Goal: Information Seeking & Learning: Learn about a topic

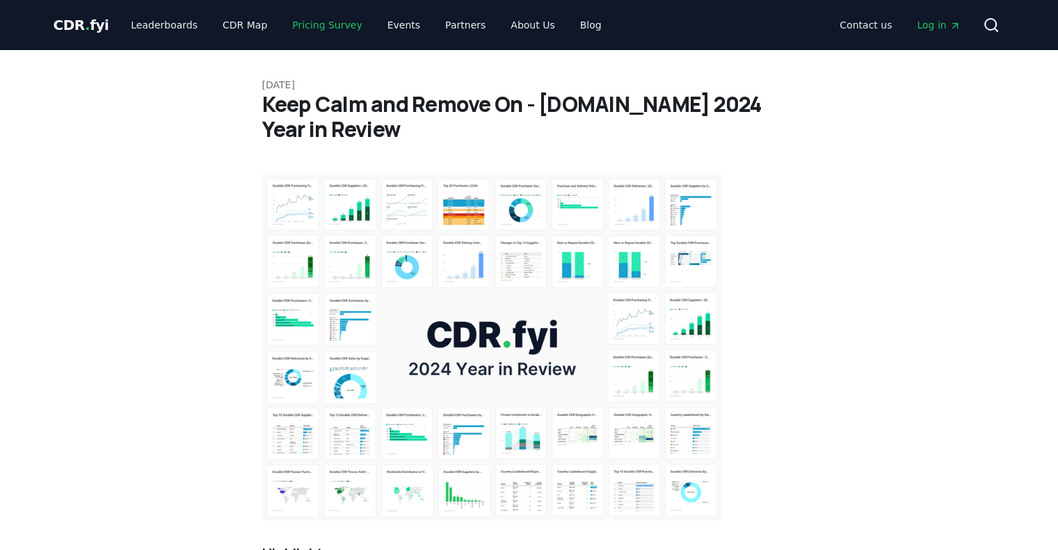
click at [330, 30] on link "Pricing Survey" at bounding box center [327, 25] width 92 height 25
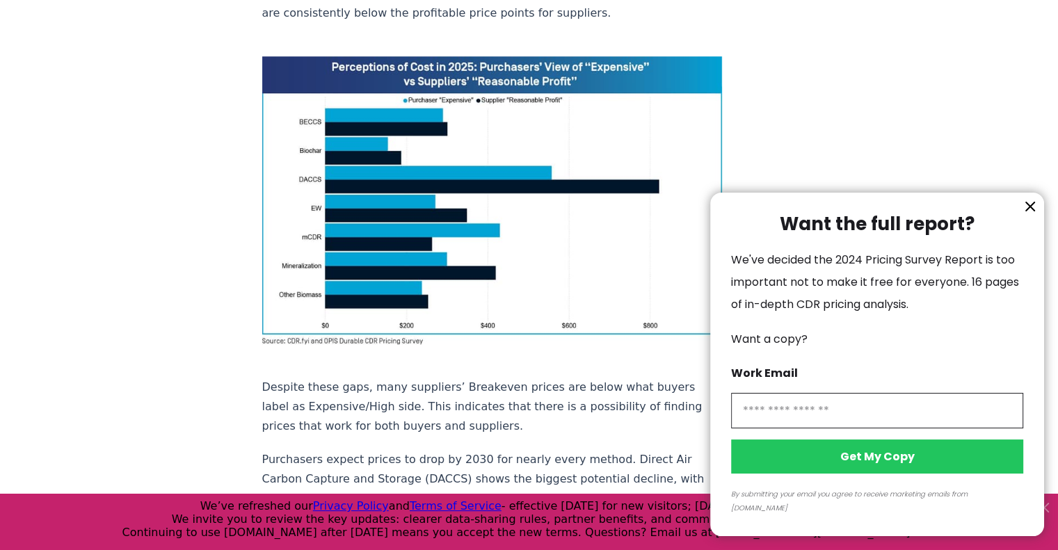
scroll to position [1391, 0]
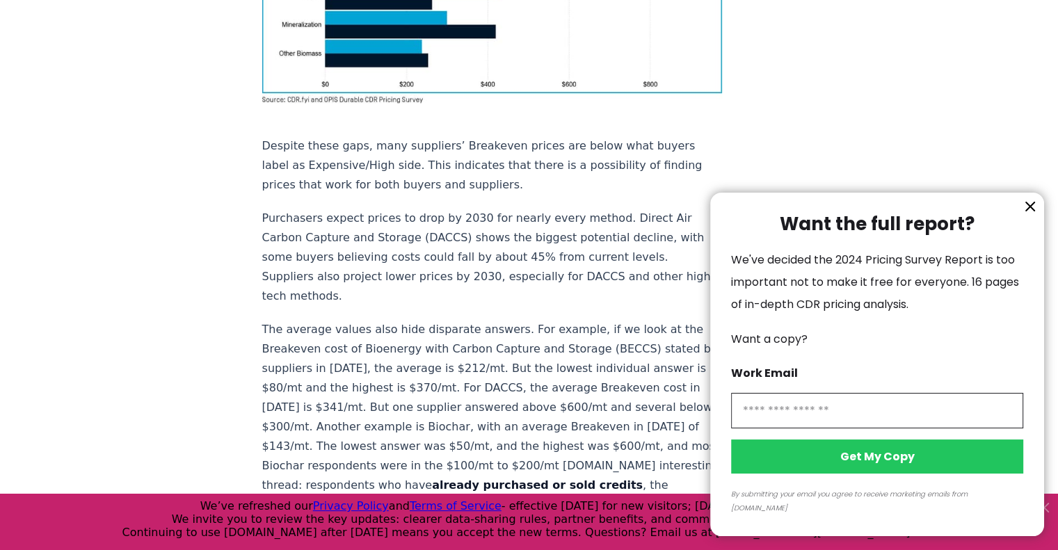
drag, startPoint x: 532, startPoint y: 193, endPoint x: 562, endPoint y: 236, distance: 51.9
click at [562, 236] on div at bounding box center [529, 275] width 1058 height 550
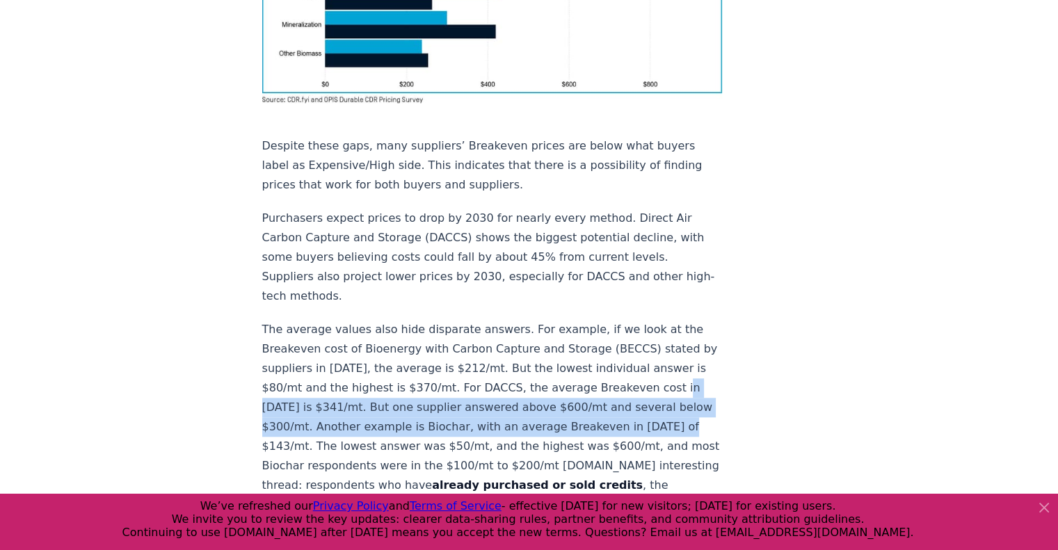
drag, startPoint x: 275, startPoint y: 208, endPoint x: 304, endPoint y: 253, distance: 53.8
click at [304, 320] on p "The average values also hide disparate answers. For example, if we look at the …" at bounding box center [492, 476] width 461 height 312
click at [437, 320] on p "The average values also hide disparate answers. For example, if we look at the …" at bounding box center [492, 476] width 461 height 312
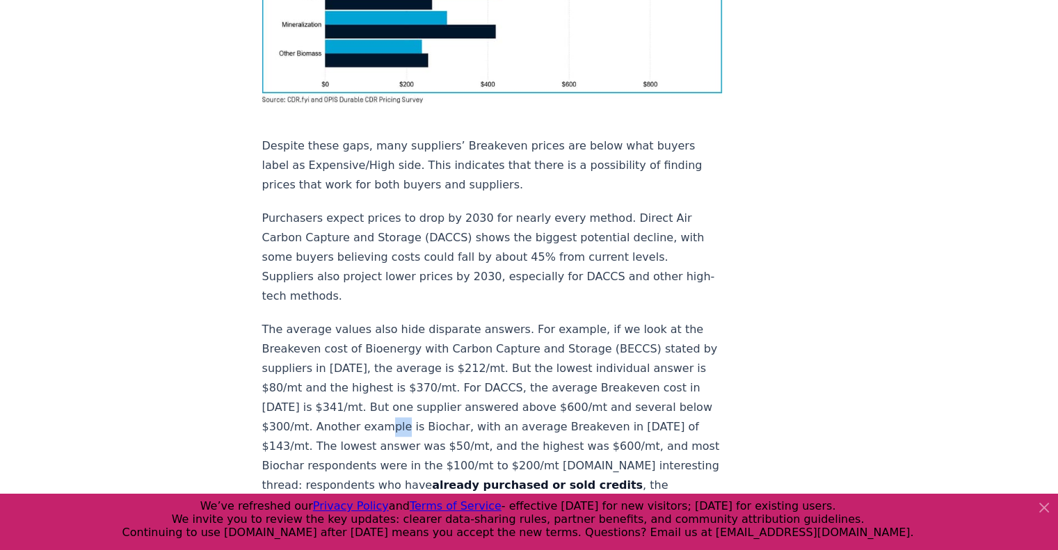
click at [437, 320] on p "The average values also hide disparate answers. For example, if we look at the …" at bounding box center [492, 476] width 461 height 312
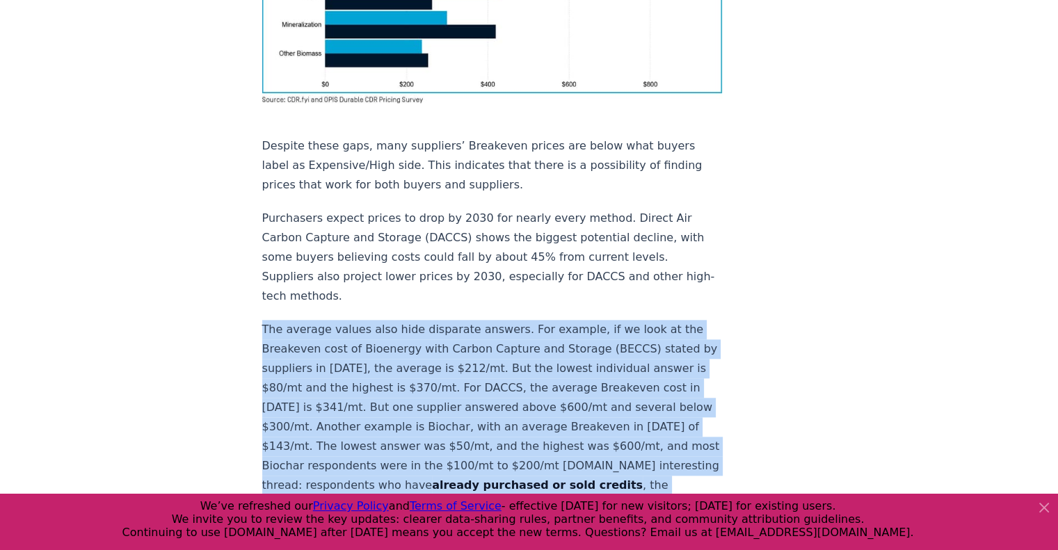
click at [437, 320] on p "The average values also hide disparate answers. For example, if we look at the …" at bounding box center [492, 476] width 461 height 312
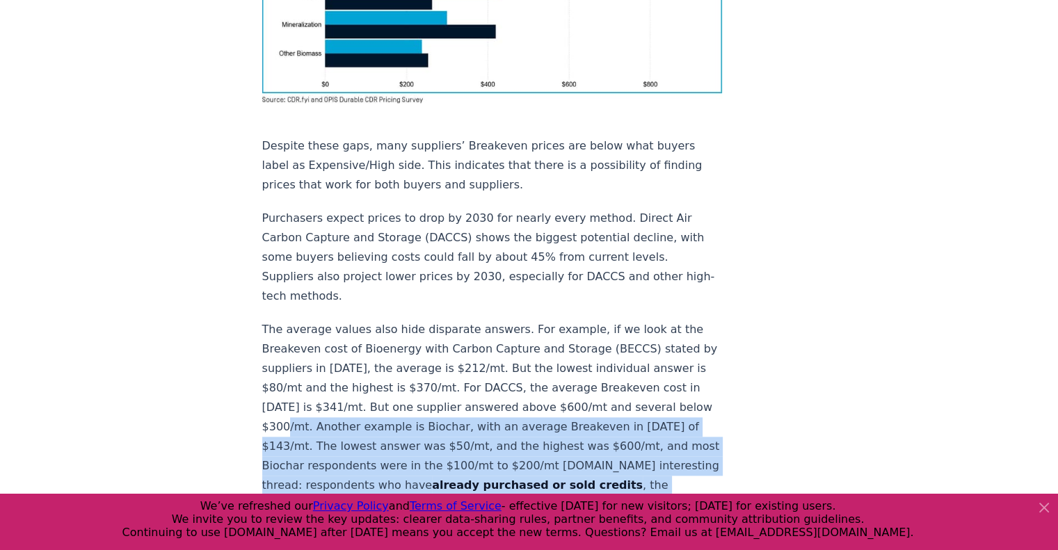
drag, startPoint x: 362, startPoint y: 234, endPoint x: 458, endPoint y: 397, distance: 189.2
click at [458, 397] on p "The average values also hide disparate answers. For example, if we look at the …" at bounding box center [492, 476] width 461 height 312
click at [417, 375] on p "The average values also hide disparate answers. For example, if we look at the …" at bounding box center [492, 476] width 461 height 312
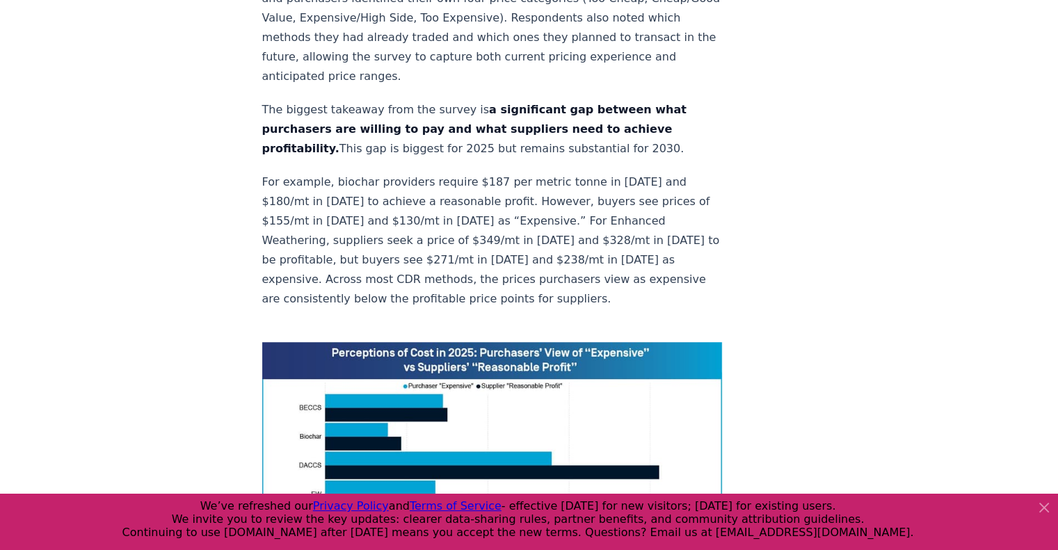
scroll to position [904, 0]
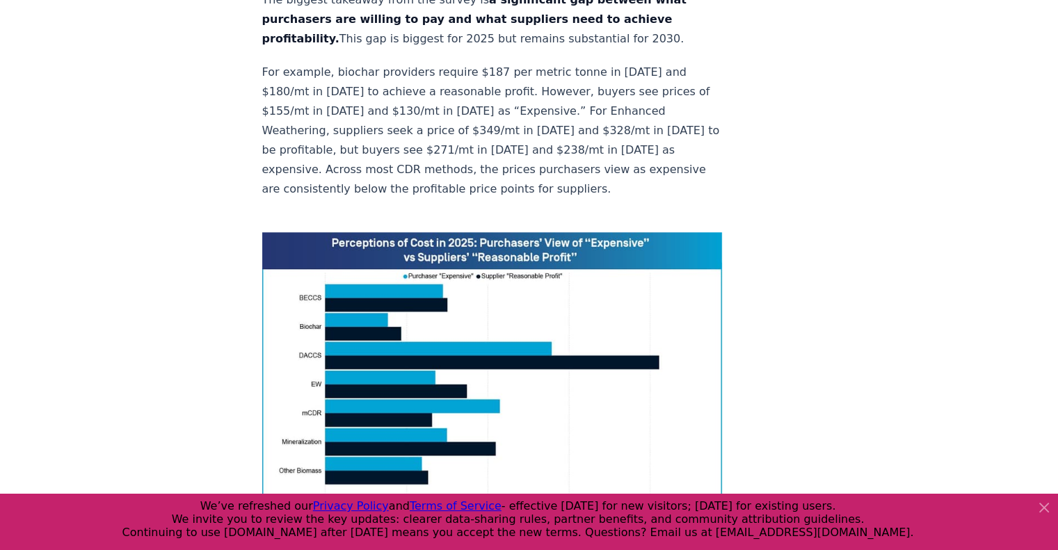
scroll to position [1252, 0]
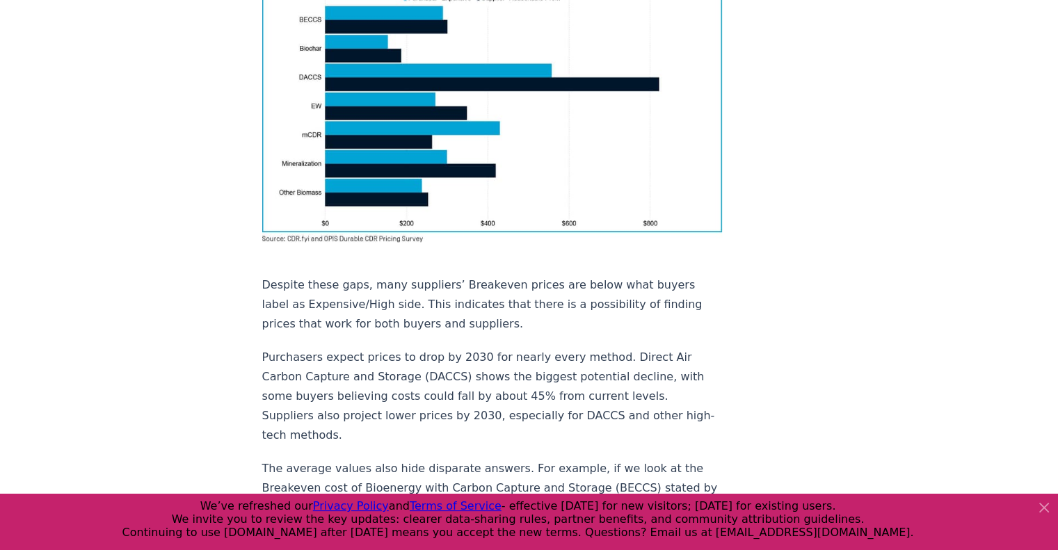
drag, startPoint x: 271, startPoint y: 354, endPoint x: 348, endPoint y: 356, distance: 76.5
drag, startPoint x: 377, startPoint y: 355, endPoint x: 448, endPoint y: 360, distance: 71.1
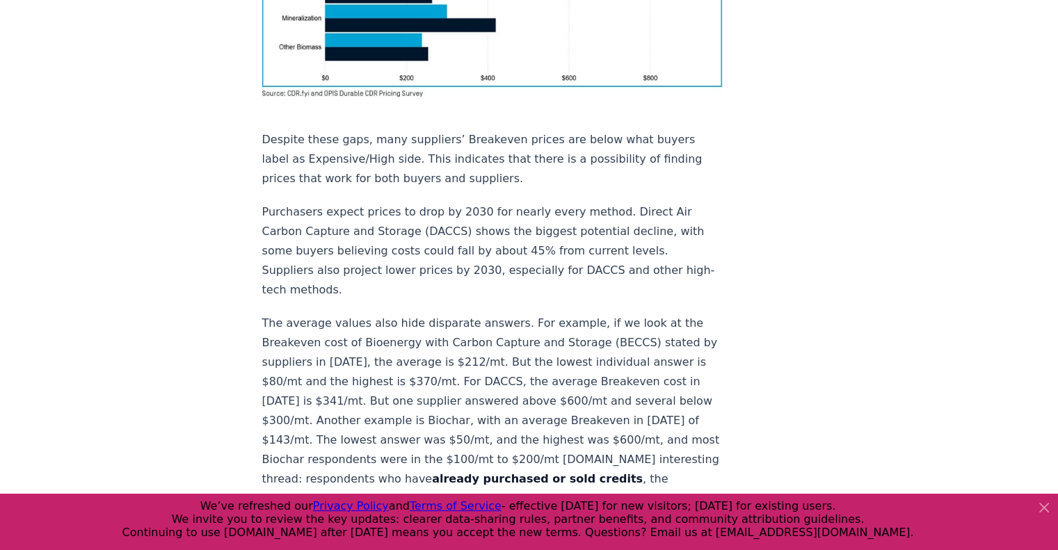
scroll to position [1258, 0]
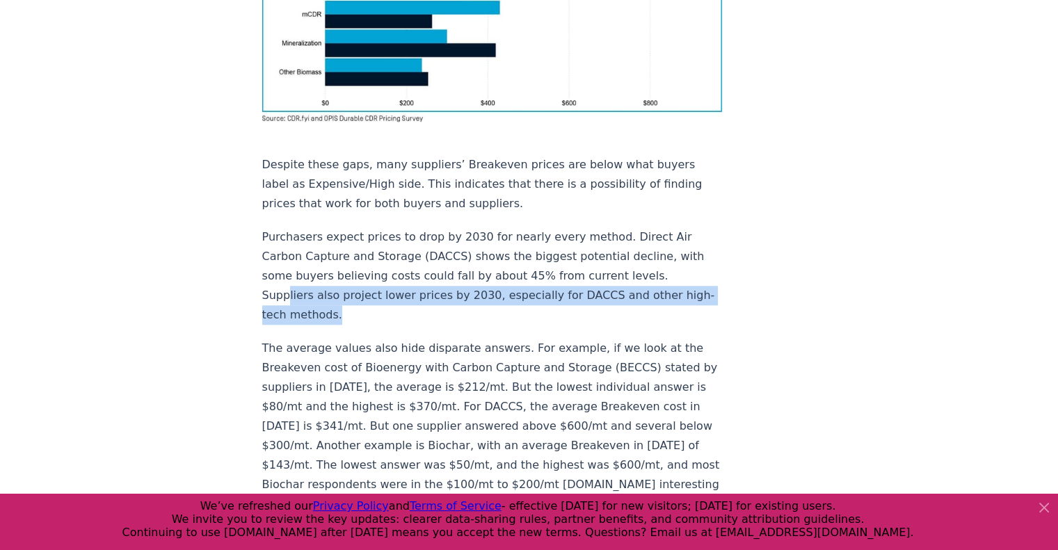
drag, startPoint x: 328, startPoint y: 216, endPoint x: 425, endPoint y: 243, distance: 100.2
click at [425, 243] on p "Purchasers expect prices to drop by 2030 for nearly every method. Direct Air Ca…" at bounding box center [492, 275] width 461 height 97
click at [336, 228] on p "Purchasers expect prices to drop by 2030 for nearly every method. Direct Air Ca…" at bounding box center [492, 275] width 461 height 97
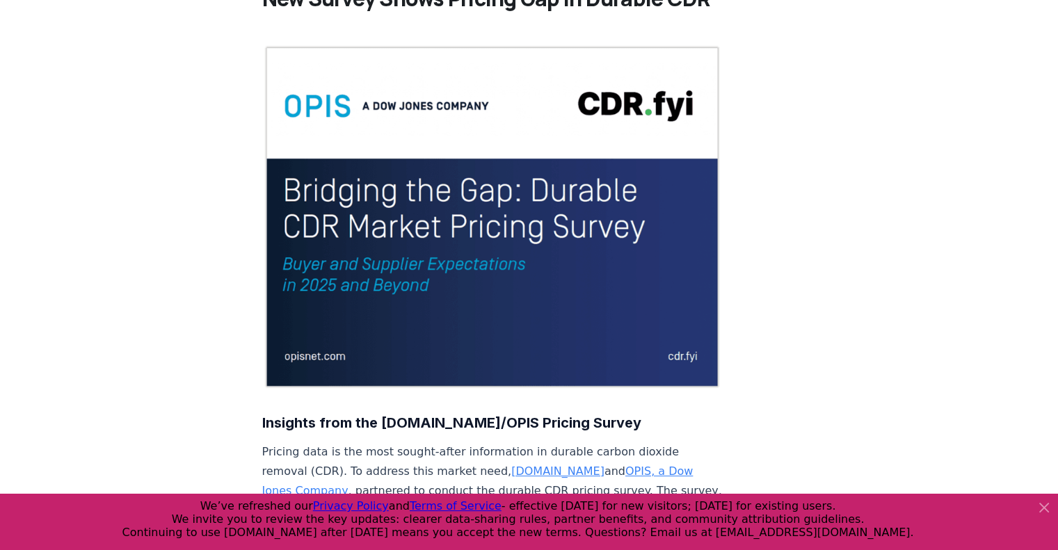
scroll to position [0, 0]
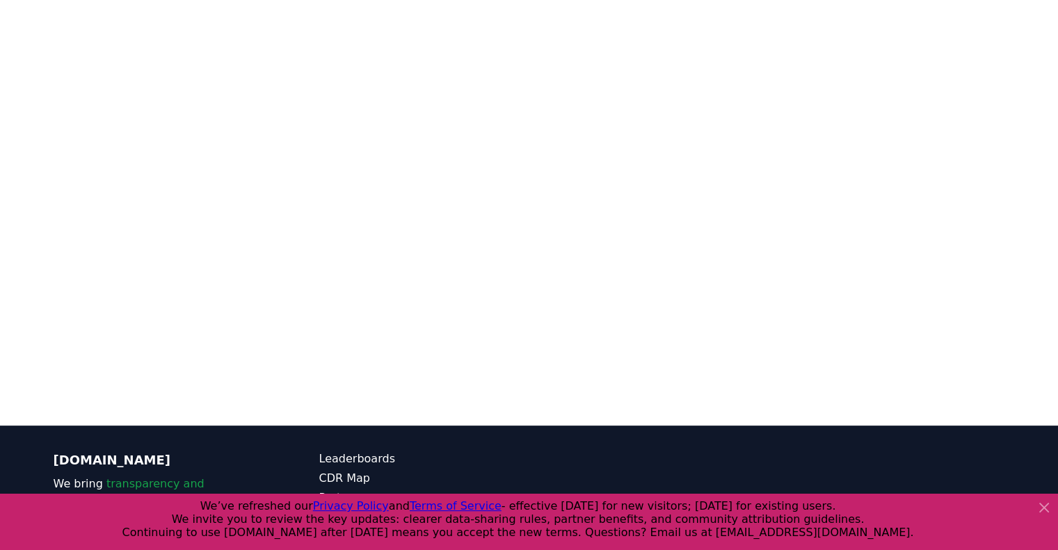
scroll to position [429, 0]
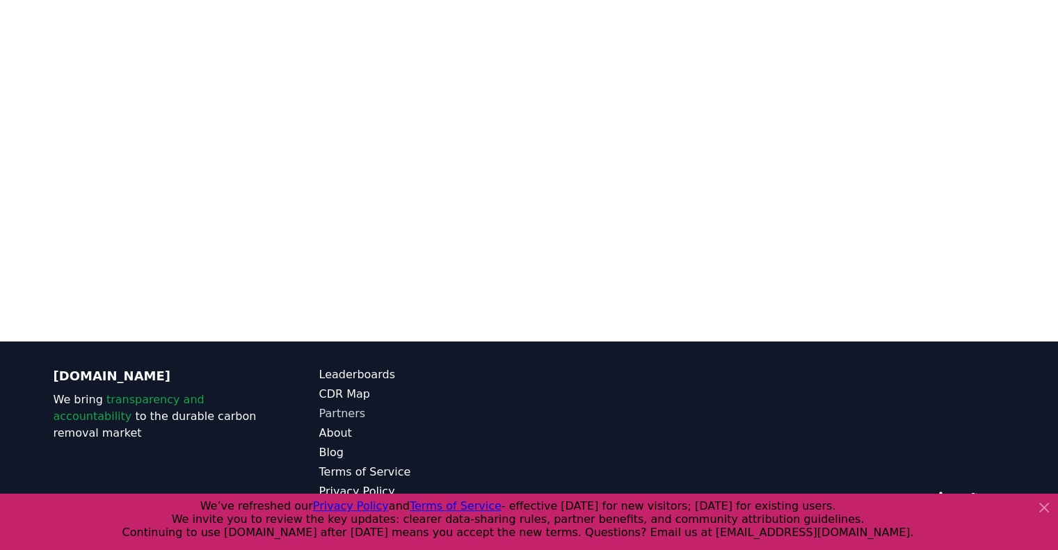
click at [345, 406] on link "Partners" at bounding box center [424, 414] width 210 height 17
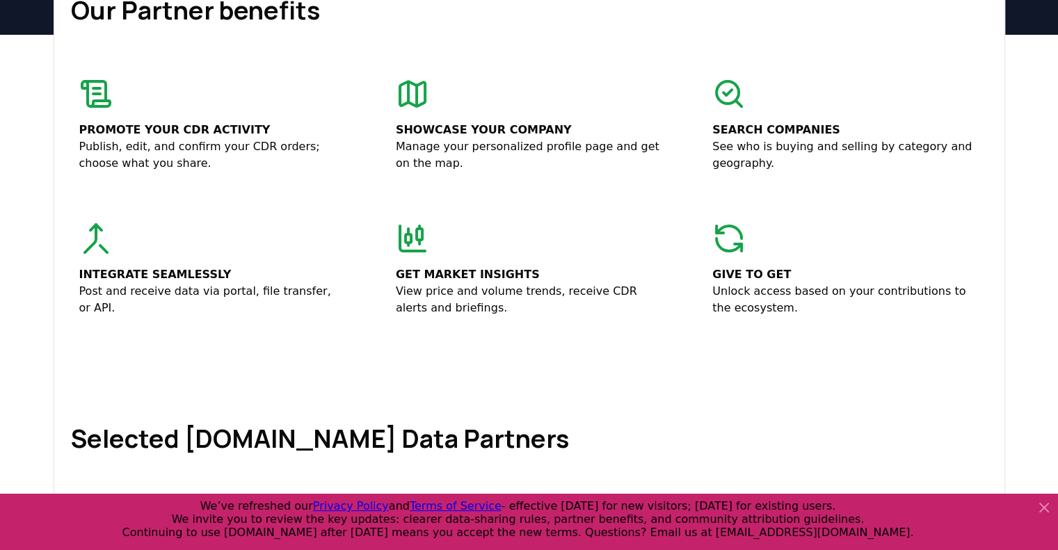
scroll to position [278, 0]
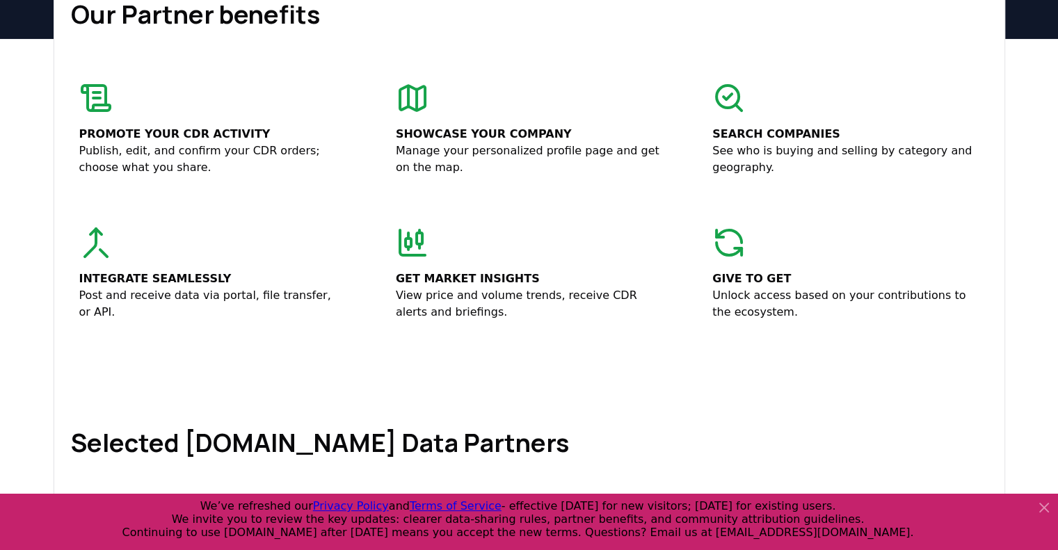
click at [462, 274] on p "Get market insights" at bounding box center [529, 279] width 266 height 17
click at [412, 241] on icon at bounding box center [412, 242] width 33 height 33
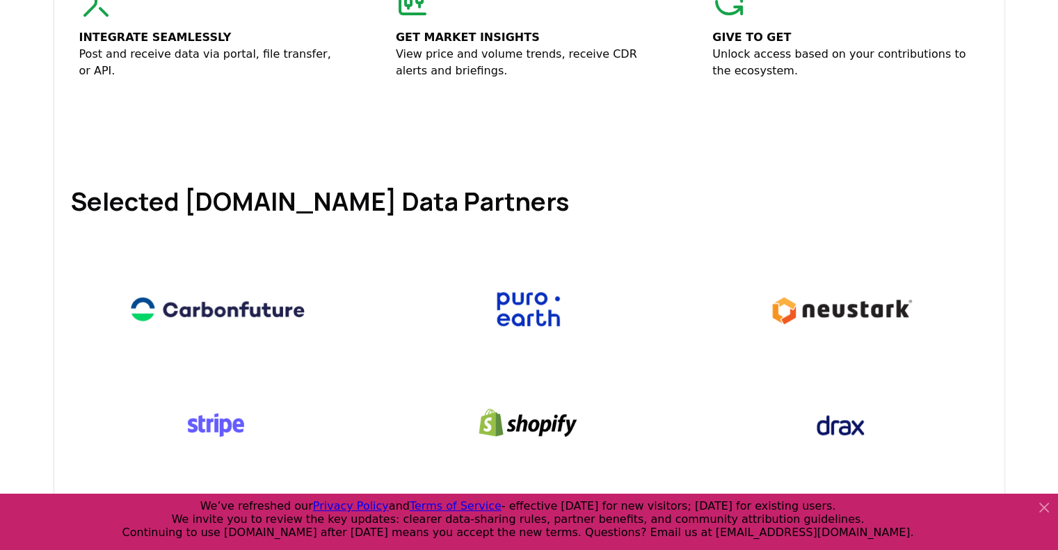
scroll to position [626, 0]
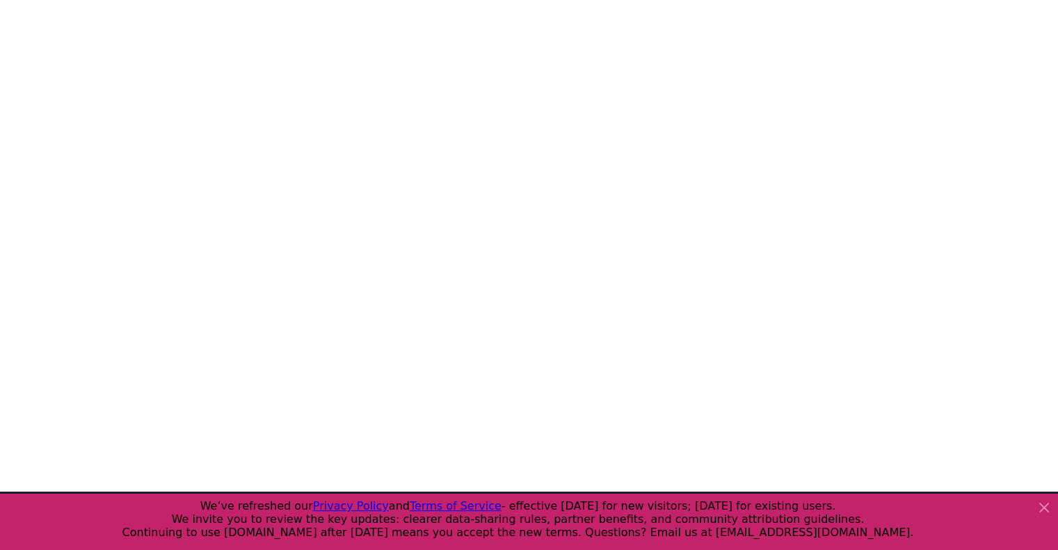
scroll to position [429, 0]
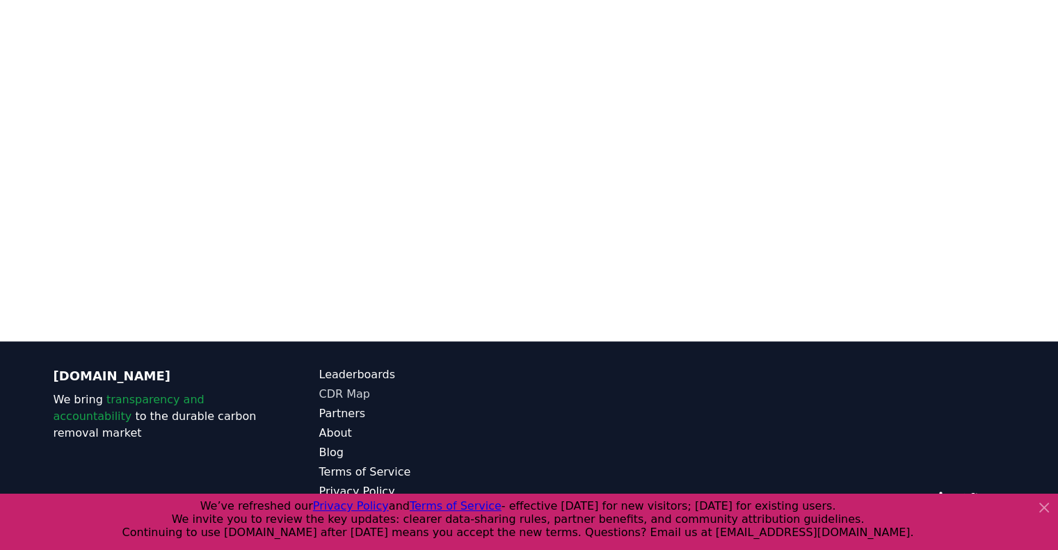
click at [346, 386] on link "CDR Map" at bounding box center [424, 394] width 210 height 17
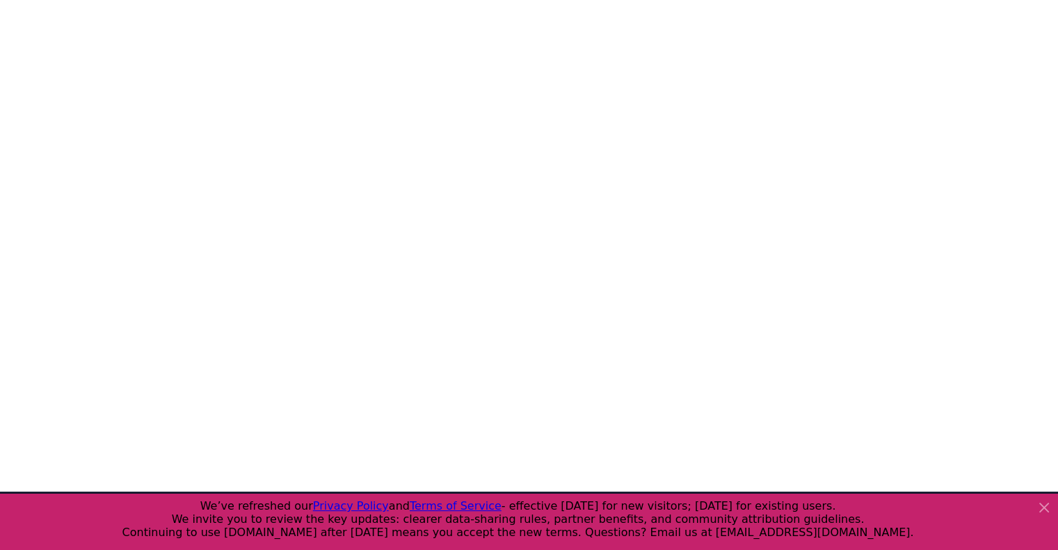
scroll to position [0, 0]
